Goal: Check status: Check status

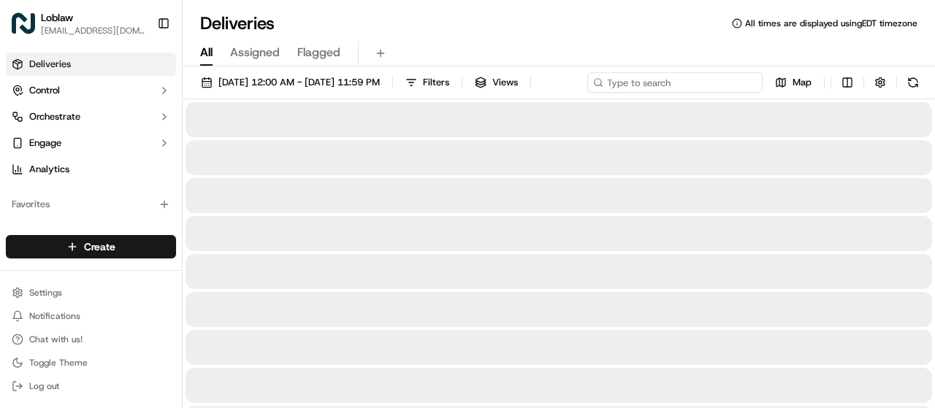
click at [665, 81] on input at bounding box center [674, 82] width 175 height 20
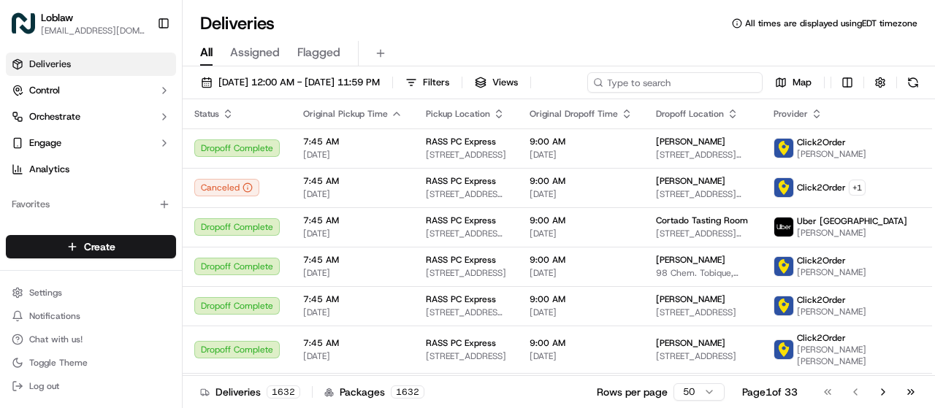
paste input "531900013664745"
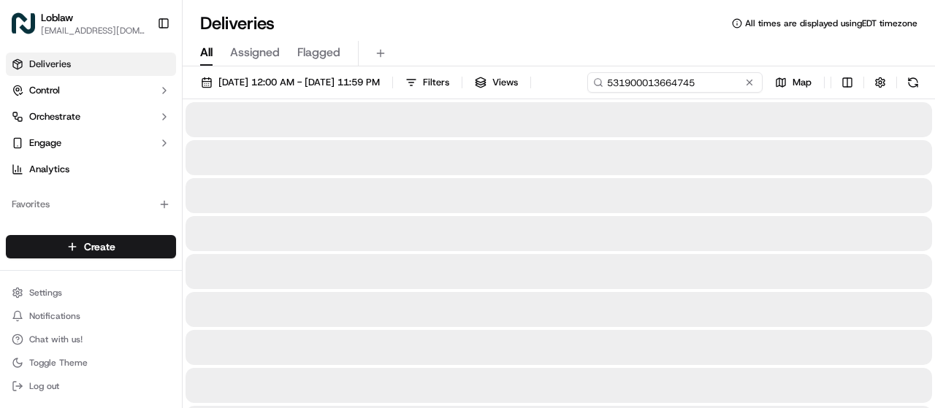
type input "531900013664745"
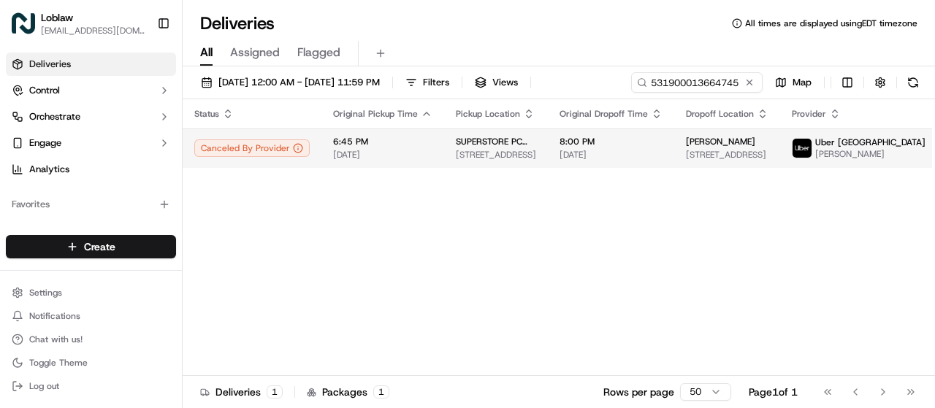
click at [917, 175] on div "Status Original Pickup Time Pickup Location Original Dropoff Time Dropoff Locat…" at bounding box center [587, 237] width 809 height 277
click at [403, 157] on span "Sep 15 2025" at bounding box center [382, 155] width 99 height 12
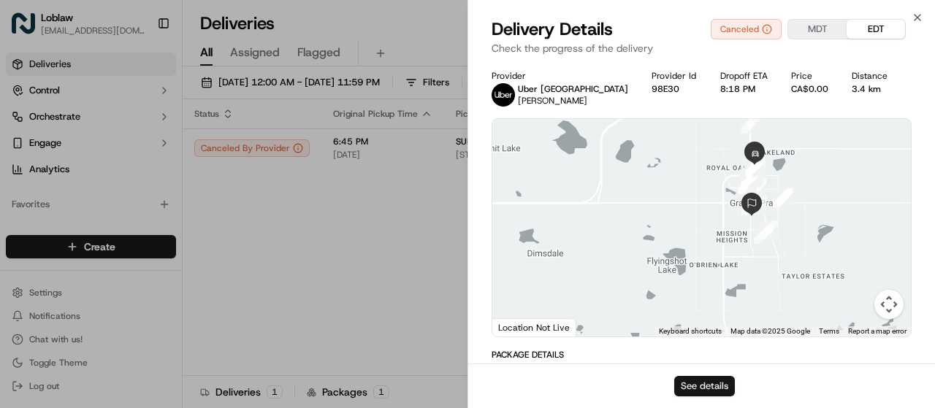
click at [709, 385] on button "See details" at bounding box center [704, 386] width 61 height 20
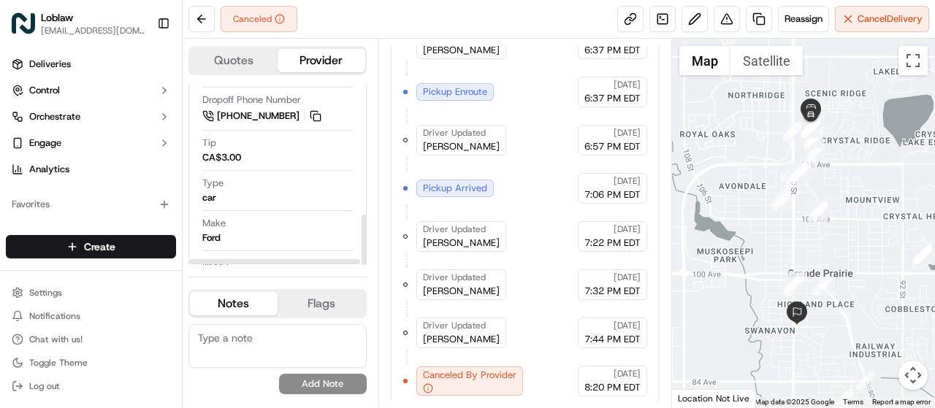
scroll to position [471, 0]
